Goal: Information Seeking & Learning: Learn about a topic

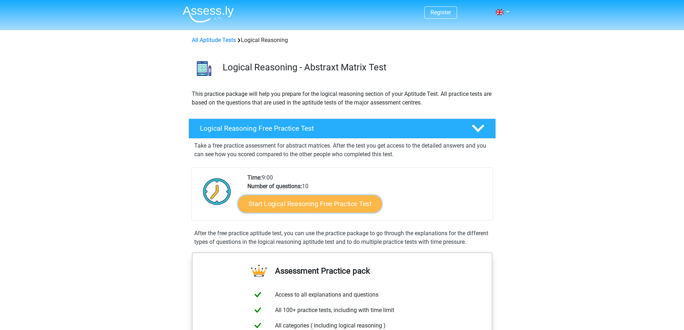
click at [274, 210] on link "Start Logical Reasoning Free Practice Test" at bounding box center [310, 203] width 144 height 17
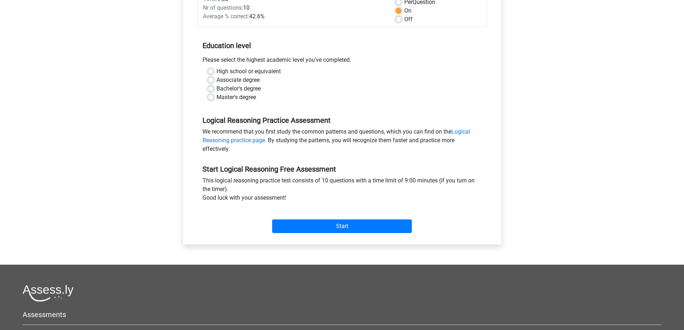
scroll to position [144, 0]
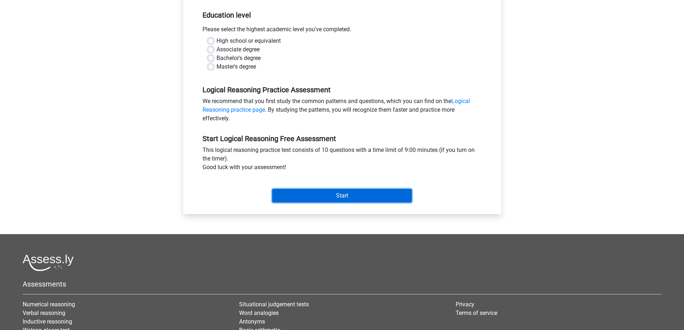
click at [304, 192] on input "Start" at bounding box center [342, 196] width 140 height 14
click at [210, 37] on div "High school or equivalent" at bounding box center [342, 41] width 269 height 9
click at [217, 41] on label "High school or equivalent" at bounding box center [249, 41] width 64 height 9
click at [209, 41] on input "High school or equivalent" at bounding box center [211, 40] width 6 height 7
radio input "true"
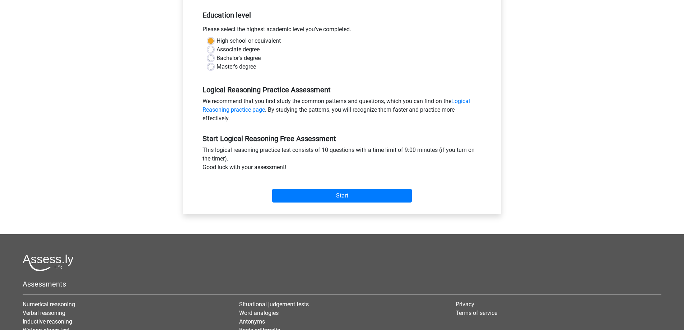
click at [217, 59] on label "Bachelor's degree" at bounding box center [239, 58] width 44 height 9
click at [210, 59] on input "Bachelor's degree" at bounding box center [211, 57] width 6 height 7
radio input "true"
click at [309, 196] on input "Start" at bounding box center [342, 196] width 140 height 14
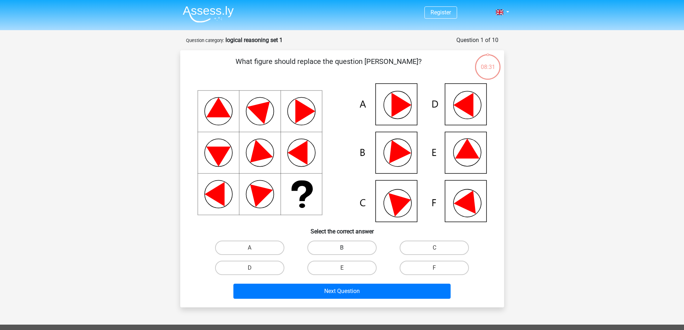
click at [327, 252] on label "B" at bounding box center [341, 248] width 69 height 14
click at [342, 252] on input "B" at bounding box center [344, 250] width 5 height 5
radio input "true"
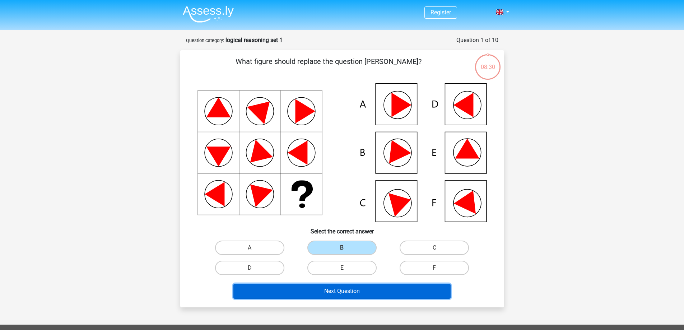
click at [342, 296] on button "Next Question" at bounding box center [341, 291] width 217 height 15
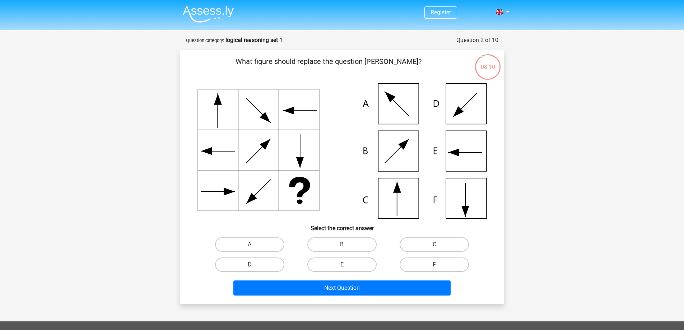
click at [413, 243] on label "C" at bounding box center [434, 244] width 69 height 14
click at [435, 245] on input "C" at bounding box center [437, 247] width 5 height 5
radio input "true"
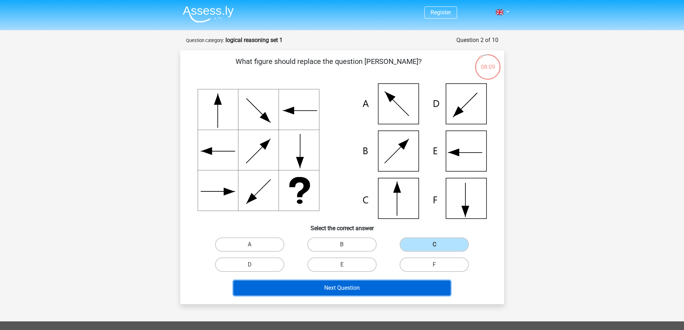
click at [364, 291] on button "Next Question" at bounding box center [341, 288] width 217 height 15
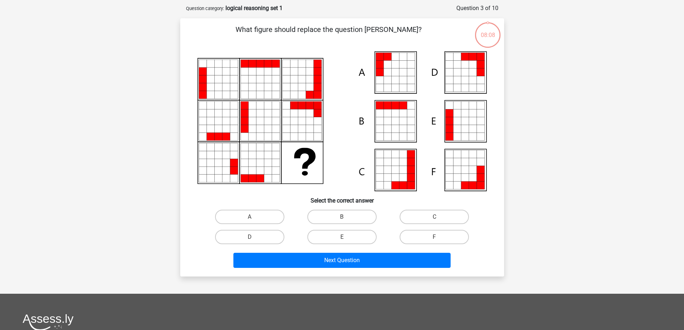
scroll to position [36, 0]
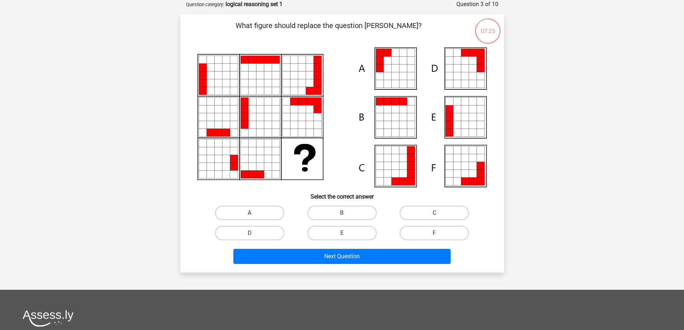
click at [269, 208] on label "A" at bounding box center [249, 213] width 69 height 14
click at [254, 213] on input "A" at bounding box center [252, 215] width 5 height 5
radio input "true"
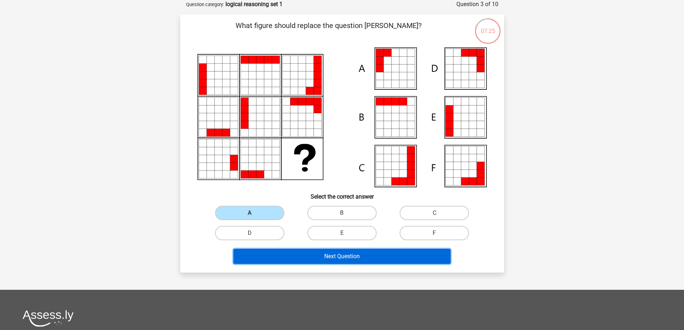
click at [354, 263] on button "Next Question" at bounding box center [341, 256] width 217 height 15
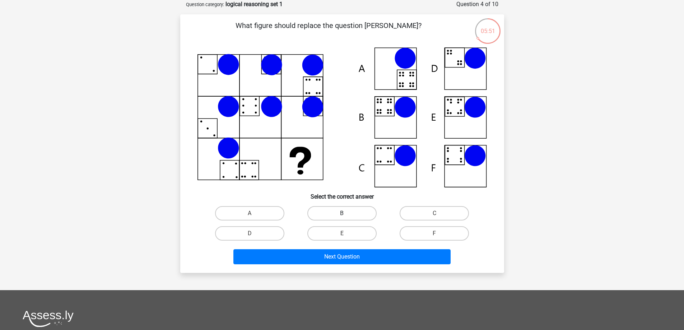
drag, startPoint x: 349, startPoint y: 211, endPoint x: 347, endPoint y: 218, distance: 7.7
click at [349, 211] on label "B" at bounding box center [341, 213] width 69 height 14
click at [347, 213] on input "B" at bounding box center [344, 215] width 5 height 5
radio input "true"
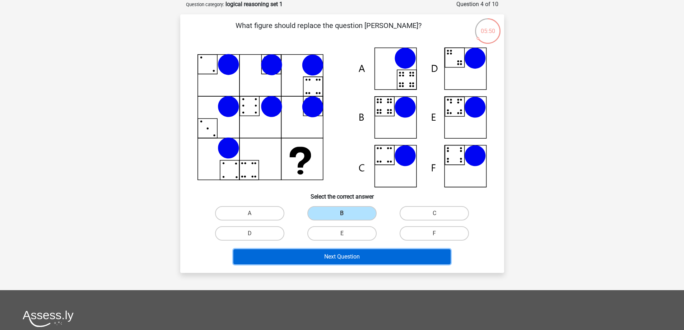
click at [340, 263] on button "Next Question" at bounding box center [341, 256] width 217 height 15
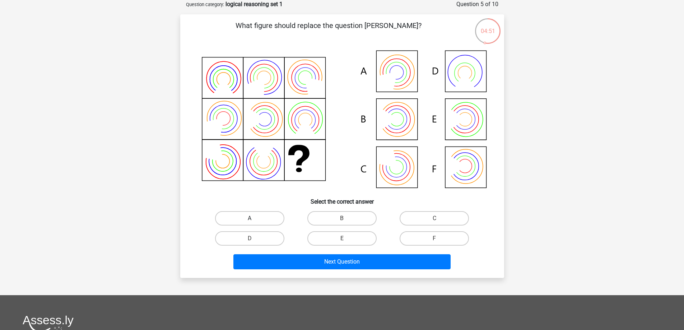
click at [260, 220] on label "A" at bounding box center [249, 218] width 69 height 14
click at [254, 220] on input "A" at bounding box center [252, 220] width 5 height 5
radio input "true"
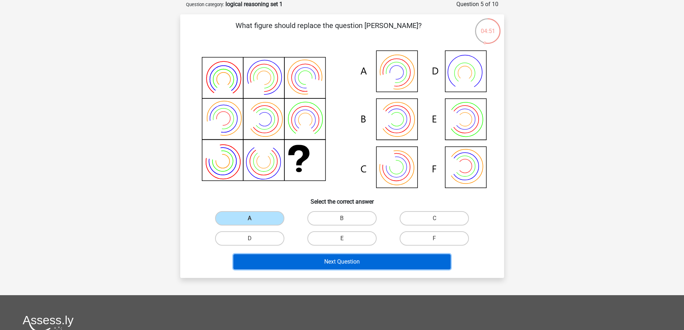
click at [320, 266] on button "Next Question" at bounding box center [341, 261] width 217 height 15
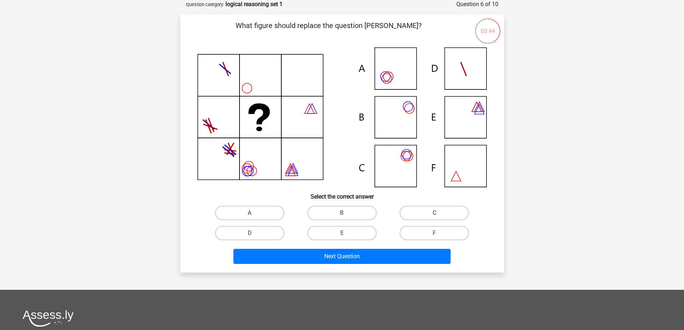
click at [422, 210] on label "C" at bounding box center [434, 213] width 69 height 14
click at [435, 213] on input "C" at bounding box center [437, 215] width 5 height 5
radio input "true"
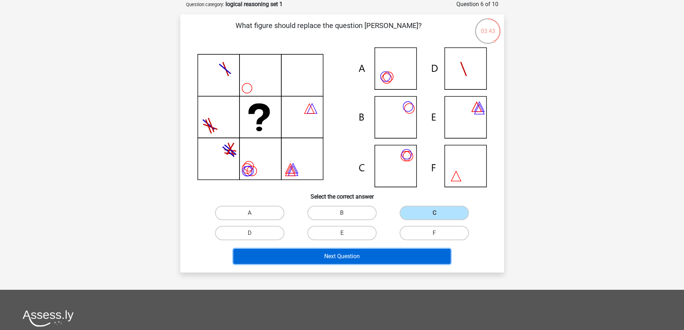
click at [377, 258] on button "Next Question" at bounding box center [341, 256] width 217 height 15
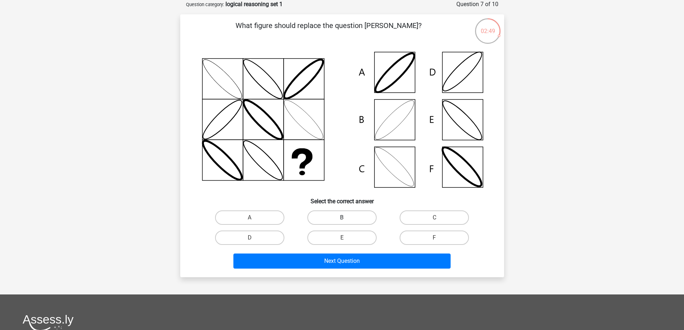
click at [342, 213] on label "B" at bounding box center [341, 217] width 69 height 14
click at [342, 218] on input "B" at bounding box center [344, 220] width 5 height 5
radio input "true"
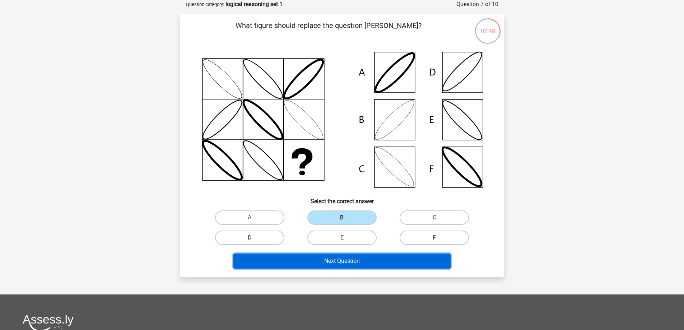
click at [342, 267] on button "Next Question" at bounding box center [341, 261] width 217 height 15
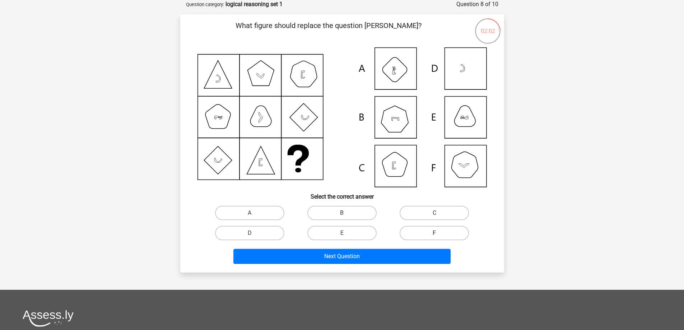
click at [430, 235] on label "F" at bounding box center [434, 233] width 69 height 14
click at [435, 235] on input "F" at bounding box center [437, 235] width 5 height 5
radio input "true"
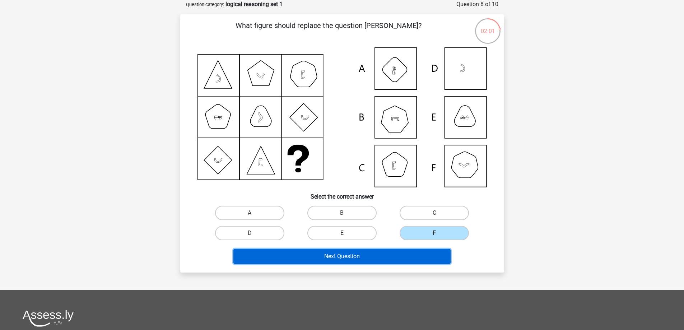
click at [395, 260] on button "Next Question" at bounding box center [341, 256] width 217 height 15
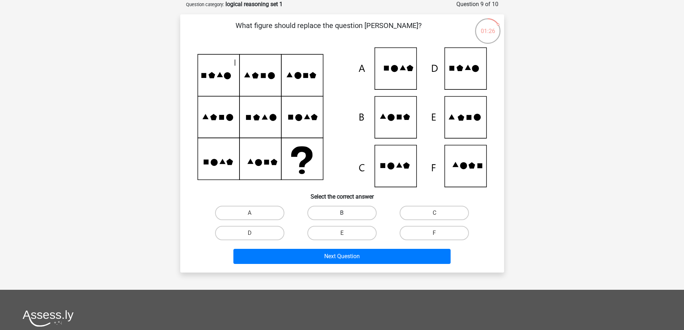
click at [320, 217] on label "B" at bounding box center [341, 213] width 69 height 14
click at [342, 217] on input "B" at bounding box center [344, 215] width 5 height 5
radio input "true"
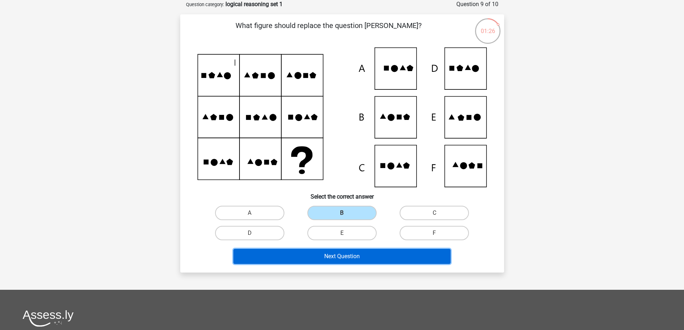
click at [336, 257] on button "Next Question" at bounding box center [341, 256] width 217 height 15
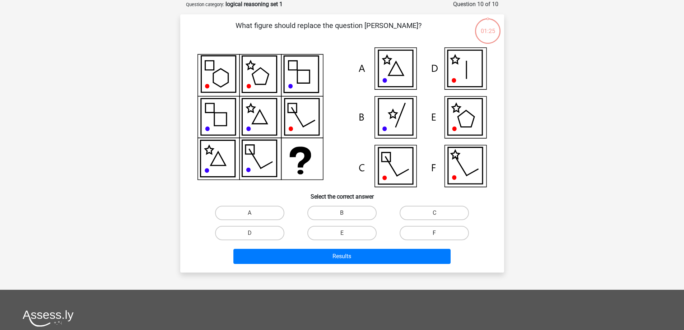
click at [407, 230] on label "F" at bounding box center [434, 233] width 69 height 14
click at [435, 233] on input "F" at bounding box center [437, 235] width 5 height 5
radio input "true"
click at [383, 248] on div "Results" at bounding box center [342, 255] width 301 height 24
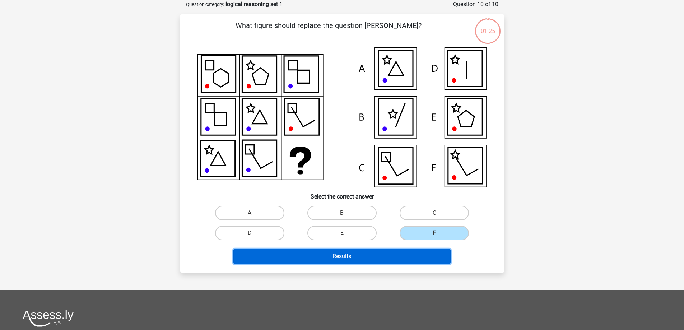
click at [380, 254] on button "Results" at bounding box center [341, 256] width 217 height 15
